Goal: Task Accomplishment & Management: Manage account settings

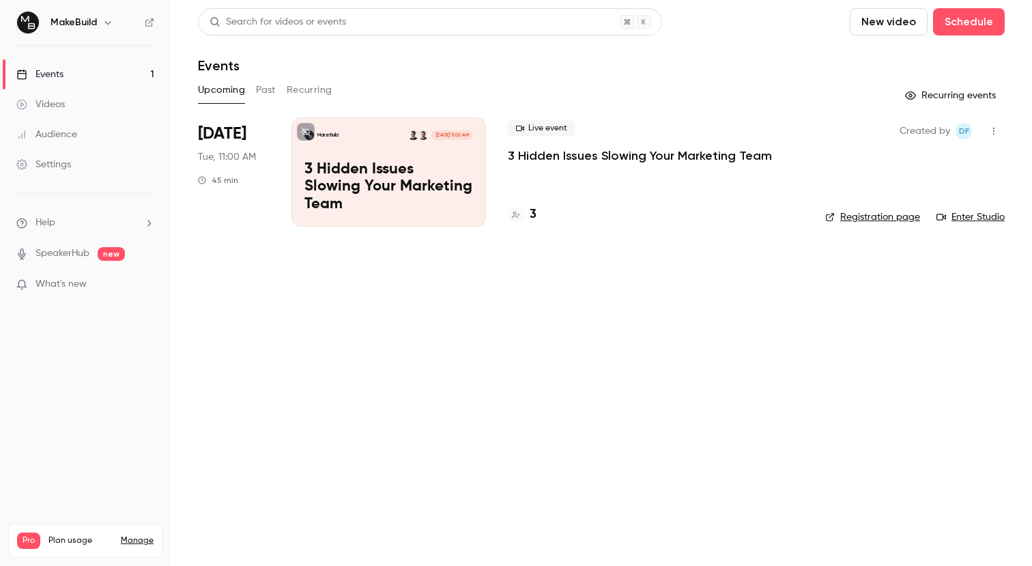
click at [591, 160] on p "3 Hidden Issues Slowing Your Marketing Team" at bounding box center [640, 155] width 264 height 16
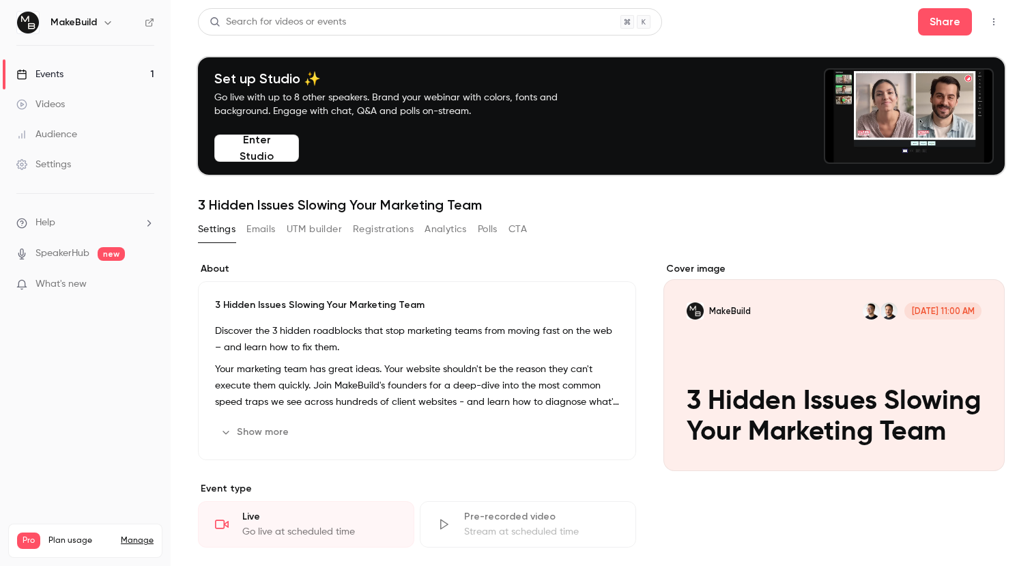
scroll to position [113, 0]
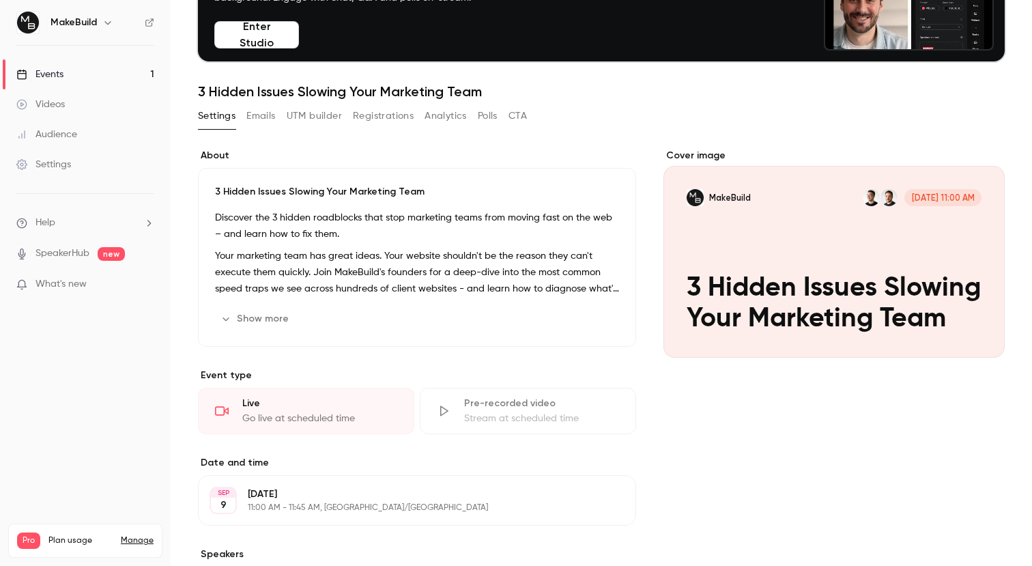
click at [398, 113] on button "Registrations" at bounding box center [383, 116] width 61 height 22
